Goal: Navigation & Orientation: Find specific page/section

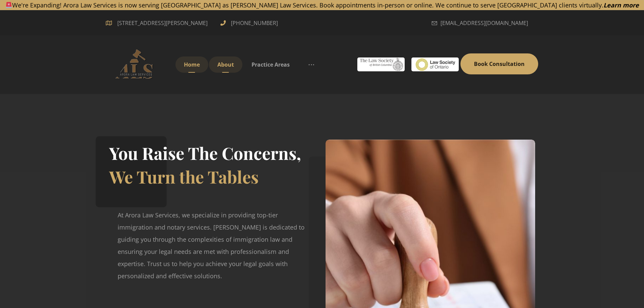
click at [226, 63] on span "About" at bounding box center [225, 64] width 17 height 7
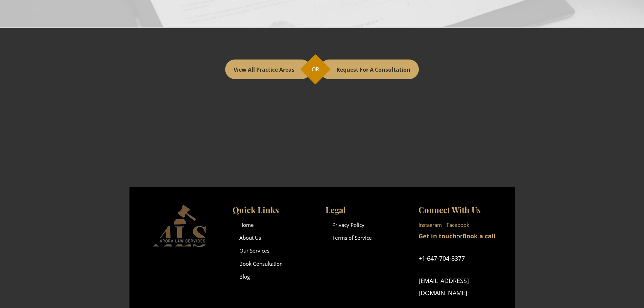
scroll to position [2091, 0]
